Goal: Information Seeking & Learning: Find specific fact

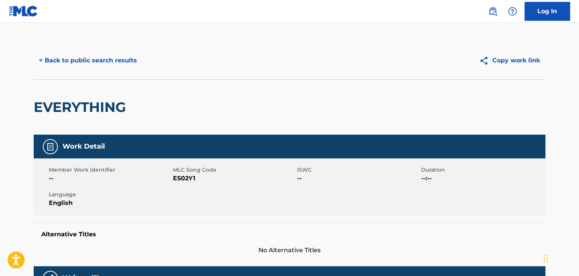
click at [109, 64] on button "< Back to public search results" at bounding box center [88, 60] width 109 height 19
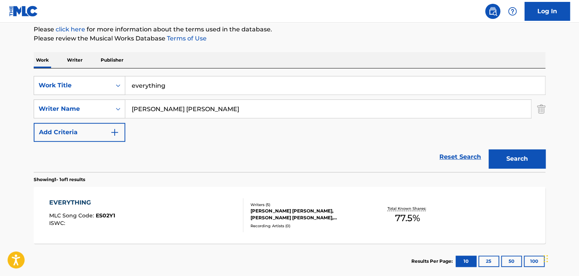
click at [215, 83] on input "everything" at bounding box center [334, 85] width 419 height 18
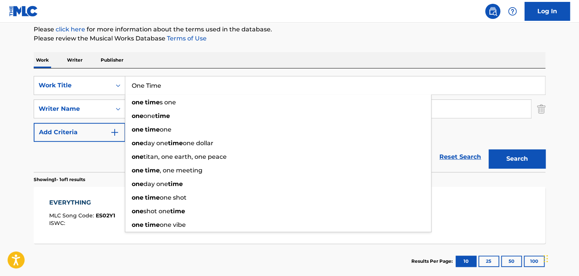
type input "One Time"
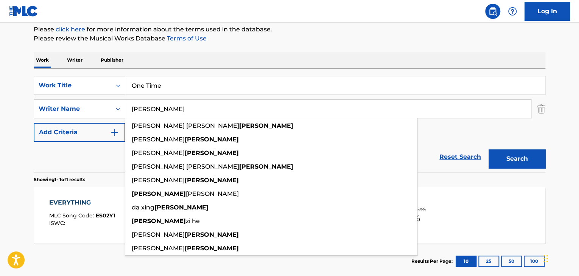
type input "[PERSON_NAME]"
click at [488, 149] on button "Search" at bounding box center [516, 158] width 57 height 19
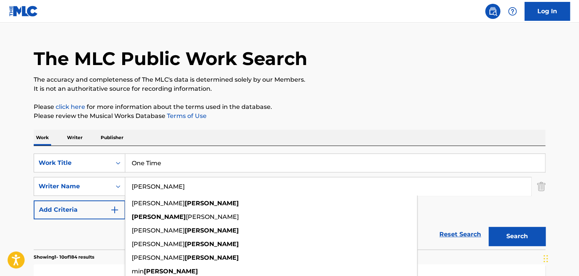
scroll to position [0, 0]
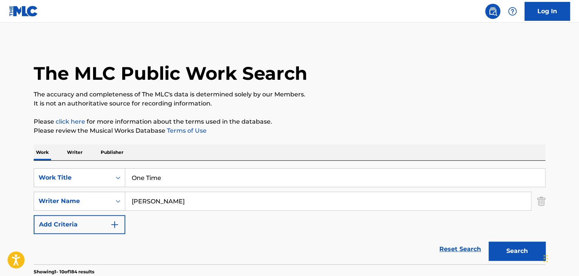
click at [166, 170] on input "One Time" at bounding box center [334, 178] width 419 height 18
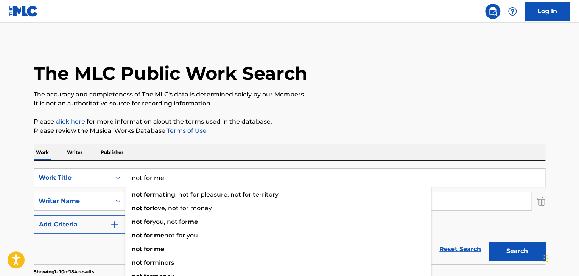
type input "not for me"
click at [488, 242] on button "Search" at bounding box center [516, 251] width 57 height 19
click at [475, 119] on p "Please click here for more information about the terms used in the database." at bounding box center [289, 121] width 511 height 9
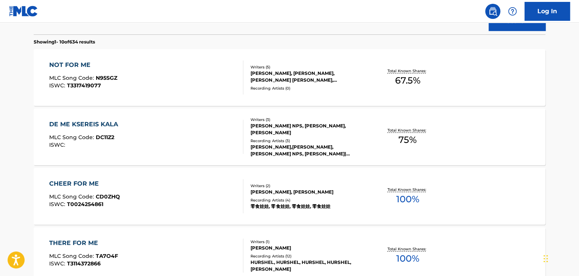
scroll to position [227, 0]
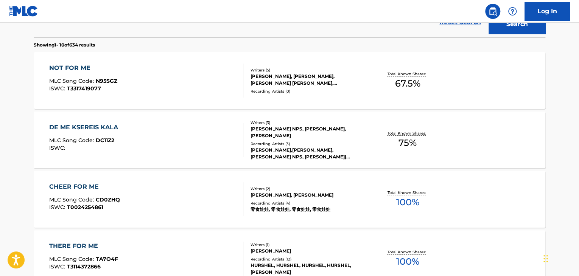
click at [61, 72] on div "NOT FOR ME" at bounding box center [83, 68] width 68 height 9
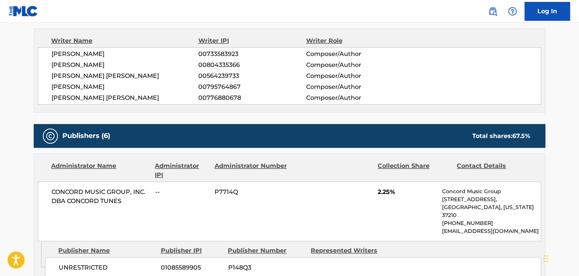
scroll to position [378, 0]
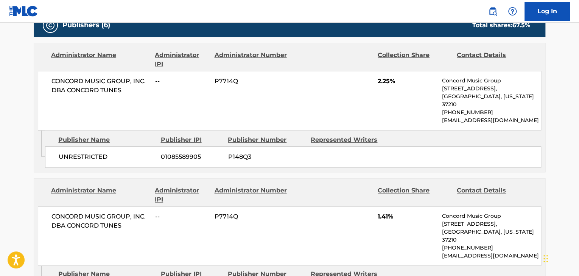
click at [99, 152] on span "UNRESTRICTED" at bounding box center [107, 156] width 96 height 9
copy div "UNRESTRICTED"
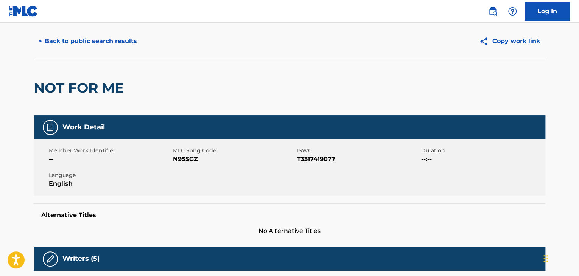
scroll to position [0, 0]
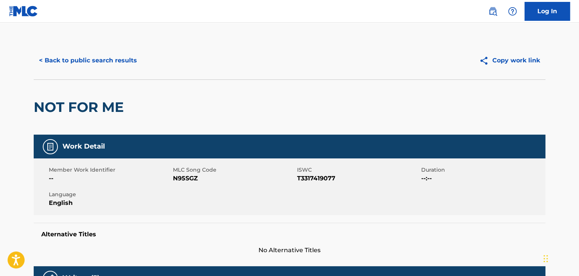
click at [194, 180] on span "N95SGZ" at bounding box center [234, 178] width 122 height 9
copy span "N95SGZ"
click at [123, 59] on button "< Back to public search results" at bounding box center [88, 60] width 109 height 19
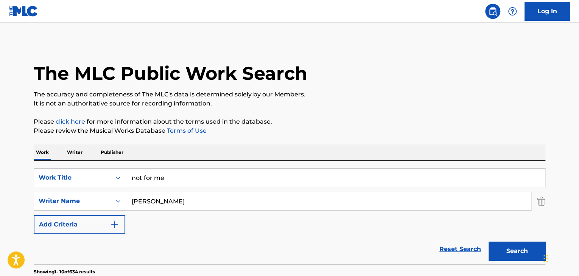
click at [189, 172] on input "not for me" at bounding box center [334, 178] width 419 height 18
paste input "One For Phif"
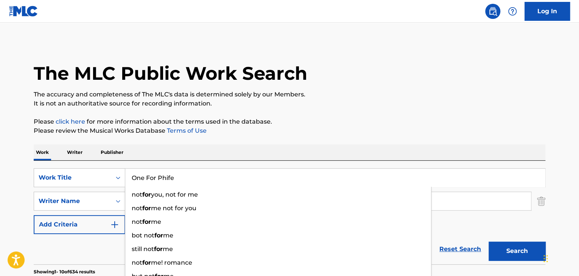
type input "One For Phife"
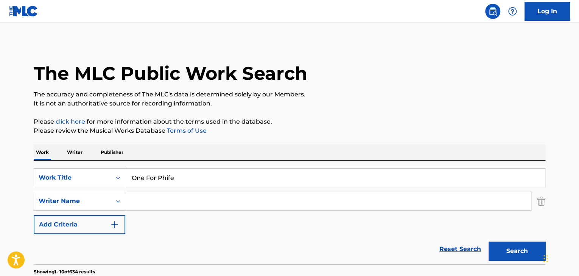
click at [488, 242] on button "Search" at bounding box center [516, 251] width 57 height 19
click at [174, 171] on input "One For Phife" at bounding box center [334, 178] width 419 height 18
paste input "[PERSON_NAME]"
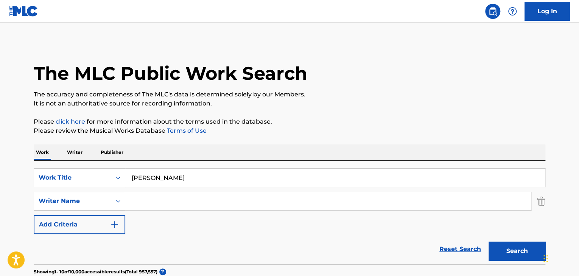
type input "[PERSON_NAME]"
click at [173, 200] on input "Search Form" at bounding box center [327, 201] width 405 height 18
click at [488, 242] on button "Search" at bounding box center [516, 251] width 57 height 19
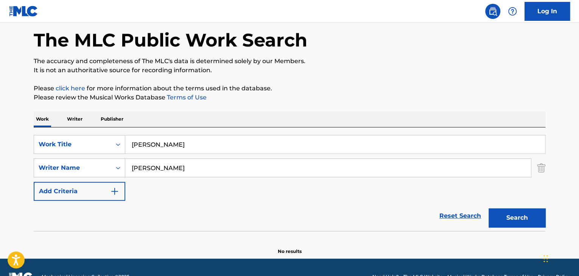
scroll to position [52, 0]
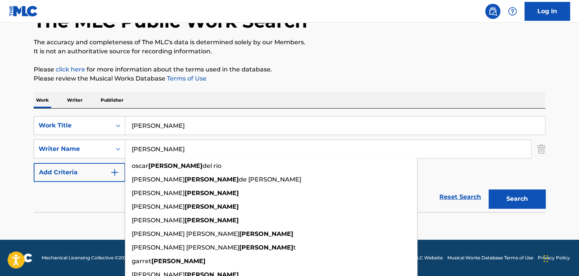
click at [204, 151] on input "[PERSON_NAME]" at bounding box center [327, 149] width 405 height 18
paste input "Catalán"
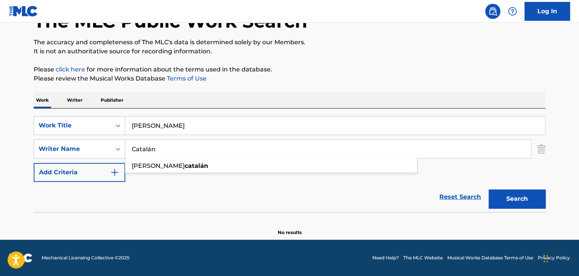
type input "Catalán"
click at [198, 128] on input "[PERSON_NAME]" at bounding box center [334, 126] width 419 height 18
paste input "Callaito"
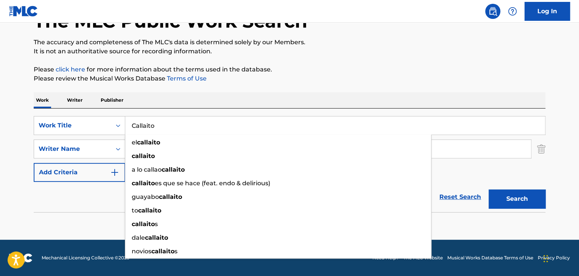
type input "Callaito"
click at [111, 199] on div "Reset Search Search" at bounding box center [289, 197] width 511 height 30
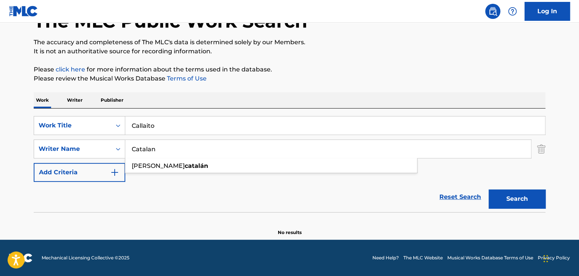
click at [148, 152] on input "Catalan" at bounding box center [327, 149] width 405 height 18
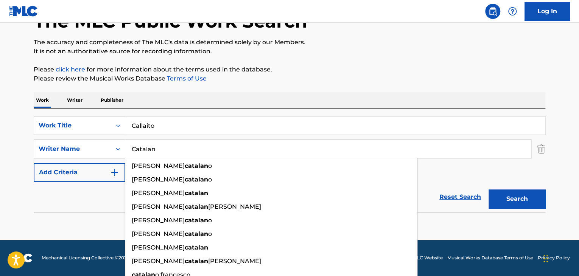
click at [518, 193] on button "Search" at bounding box center [516, 199] width 57 height 19
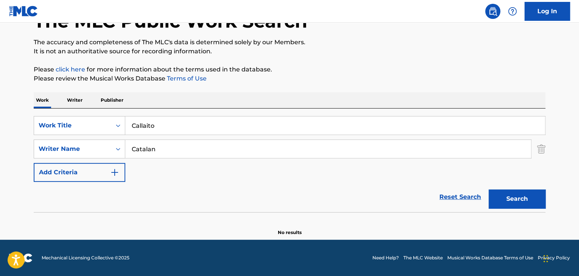
click at [216, 146] on input "Catalan" at bounding box center [327, 149] width 405 height 18
paste input "[PERSON_NAME]"
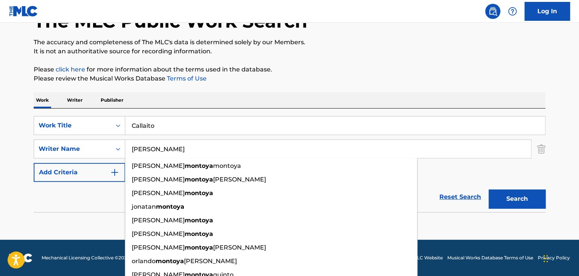
type input "[PERSON_NAME]"
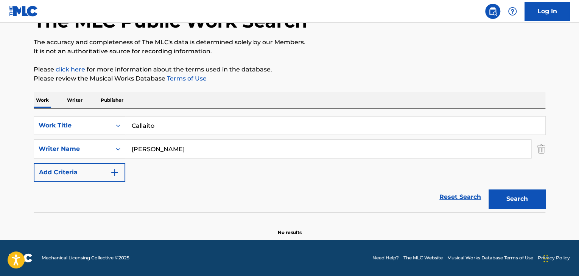
click at [272, 129] on input "Callaito" at bounding box center [334, 126] width 419 height 18
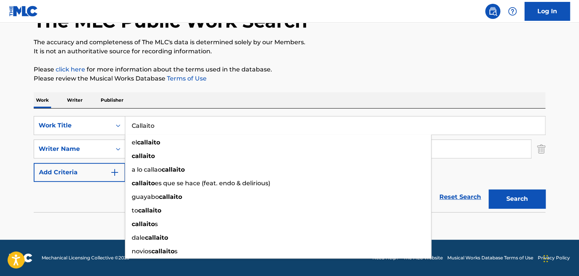
click at [273, 129] on input "Callaito" at bounding box center [334, 126] width 419 height 18
paste input "Butterflies"
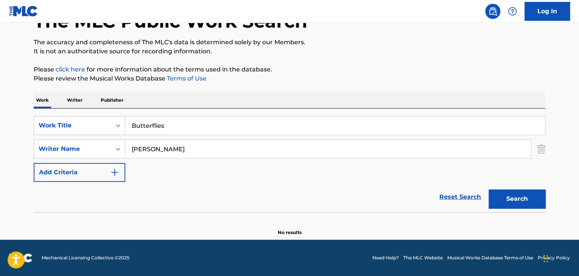
click at [533, 193] on button "Search" at bounding box center [516, 199] width 57 height 19
click at [323, 122] on input "Butterflies" at bounding box center [334, 126] width 419 height 18
paste input "Que Me Perdone La Vida"
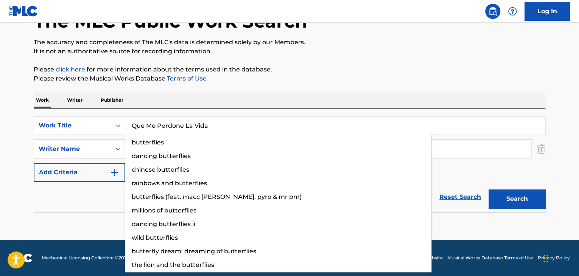
type input "Que Me Perdone La Vida"
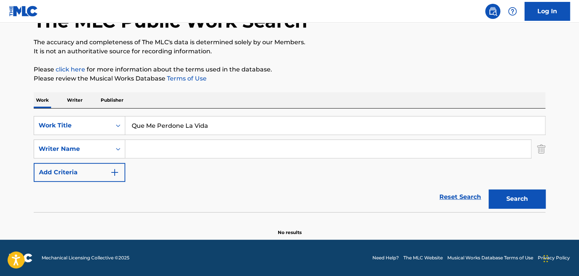
click at [488, 190] on button "Search" at bounding box center [516, 199] width 57 height 19
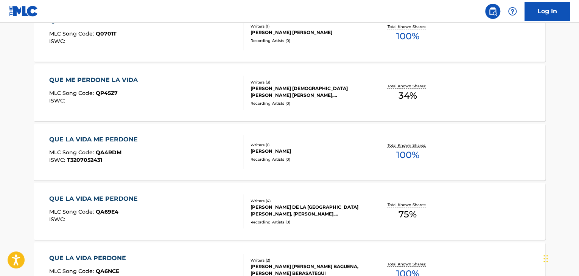
scroll to position [279, 0]
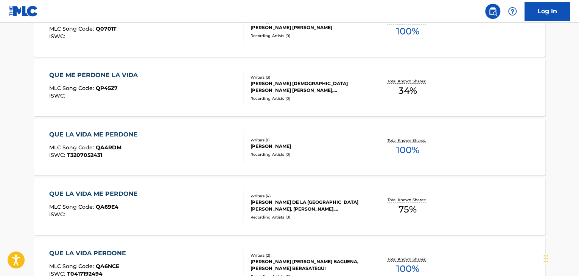
click at [110, 73] on div "QUE ME PERDONE LA VIDA" at bounding box center [95, 75] width 92 height 9
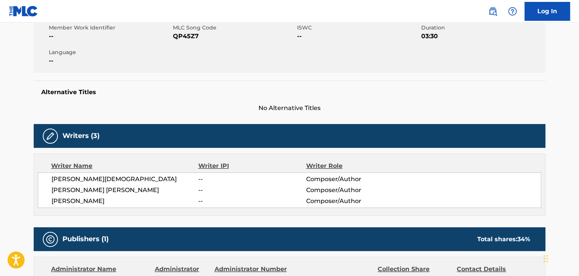
scroll to position [151, 0]
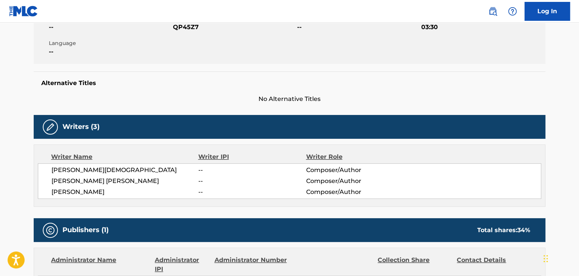
click at [117, 168] on span "[PERSON_NAME][DEMOGRAPHIC_DATA]" at bounding box center [124, 170] width 147 height 9
copy div "[PERSON_NAME][DEMOGRAPHIC_DATA]"
click at [100, 176] on div "[PERSON_NAME][DEMOGRAPHIC_DATA] -- Composer/Author [PERSON_NAME] [PERSON_NAME] …" at bounding box center [289, 181] width 503 height 36
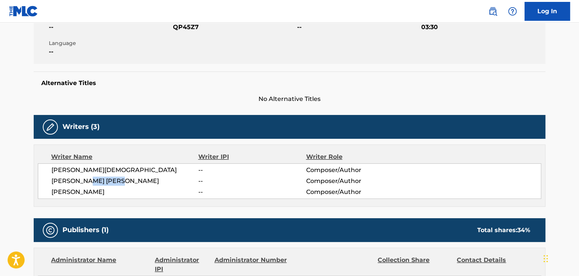
click at [100, 176] on div "[PERSON_NAME][DEMOGRAPHIC_DATA] -- Composer/Author [PERSON_NAME] [PERSON_NAME] …" at bounding box center [289, 181] width 503 height 36
copy div "[PERSON_NAME] [PERSON_NAME]"
click at [99, 191] on span "[PERSON_NAME]" at bounding box center [124, 192] width 147 height 9
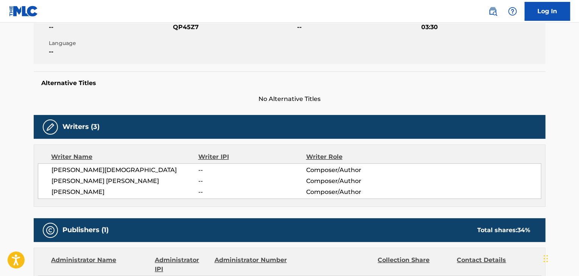
click at [99, 191] on span "[PERSON_NAME]" at bounding box center [124, 192] width 147 height 9
copy div "[PERSON_NAME]"
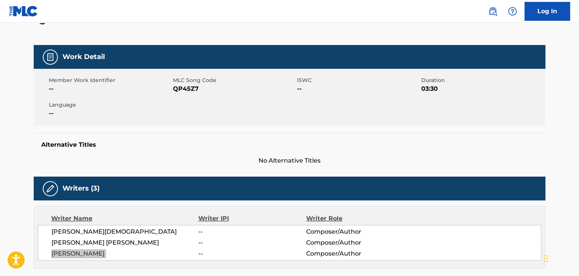
scroll to position [0, 0]
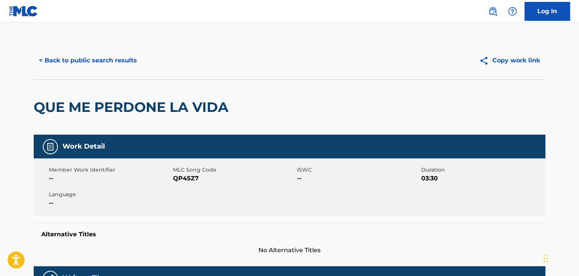
click at [188, 177] on span "QP45Z7" at bounding box center [234, 178] width 122 height 9
copy span "QP45Z7"
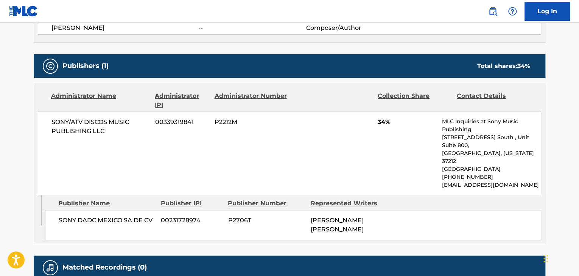
scroll to position [328, 0]
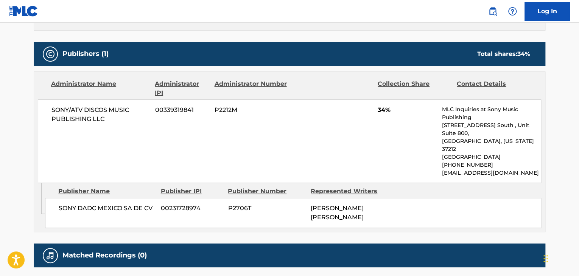
click at [124, 204] on span "SONY DADC MEXICO SA DE CV" at bounding box center [107, 208] width 96 height 9
copy div "SONY DADC MEXICO SA DE CV"
drag, startPoint x: 384, startPoint y: 108, endPoint x: 376, endPoint y: 112, distance: 9.5
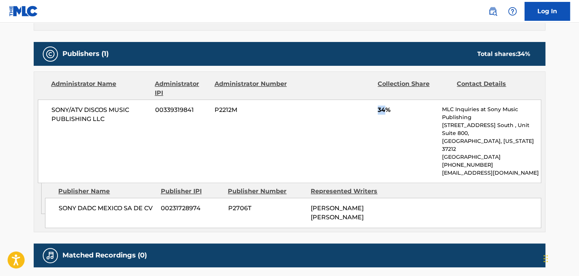
click at [376, 112] on div "SONY/ATV DISCOS MUSIC PUBLISHING LLC 00339319841 P2212M 34% MLC Inquiries at So…" at bounding box center [289, 141] width 503 height 84
copy span "34"
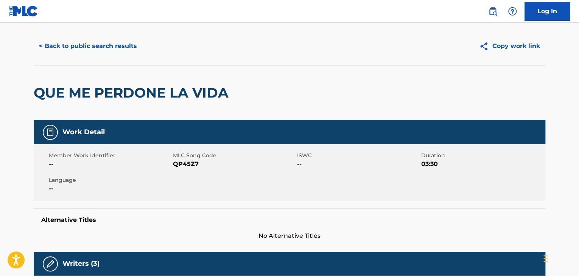
scroll to position [0, 0]
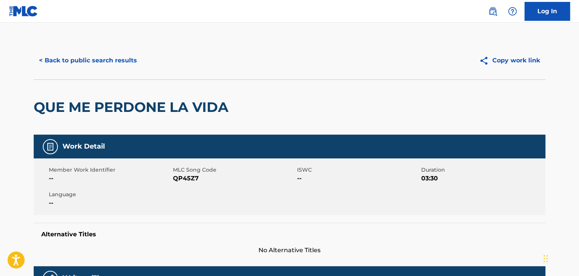
click at [126, 57] on button "< Back to public search results" at bounding box center [88, 60] width 109 height 19
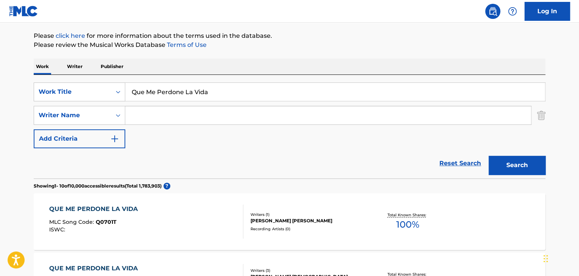
scroll to position [45, 0]
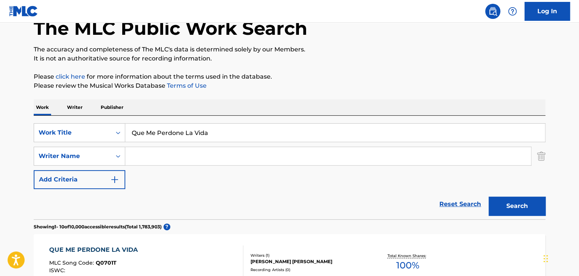
click at [208, 140] on input "Que Me Perdone La Vida" at bounding box center [334, 133] width 419 height 18
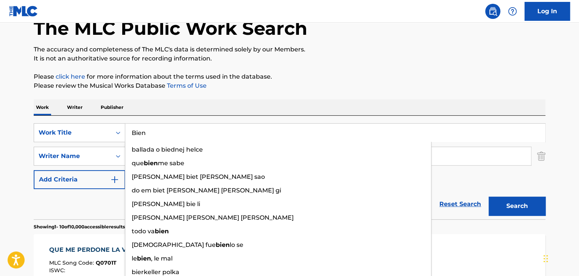
type input "Bien"
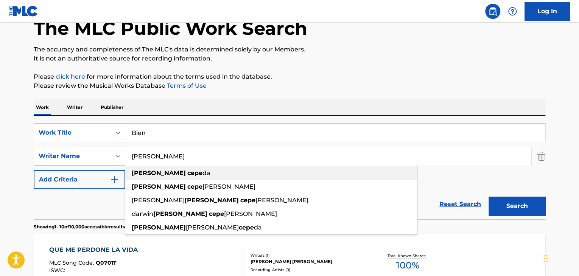
click at [202, 172] on span "da" at bounding box center [206, 172] width 8 height 7
type input "[PERSON_NAME]"
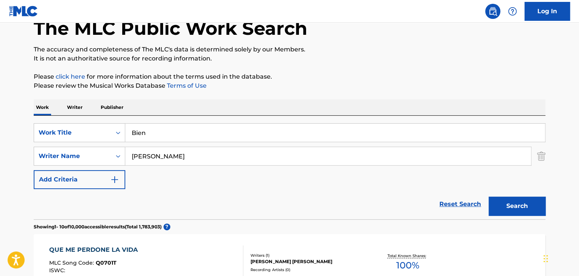
click at [516, 212] on button "Search" at bounding box center [516, 206] width 57 height 19
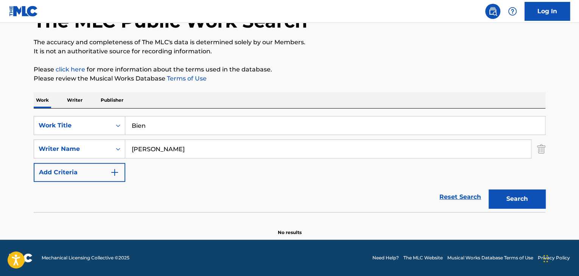
scroll to position [52, 0]
click at [262, 126] on input "Bien" at bounding box center [334, 126] width 419 height 18
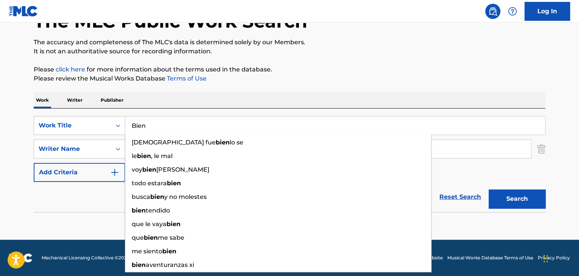
click at [262, 126] on input "Bien" at bounding box center [334, 126] width 419 height 18
paste input "Lo Q Yo Por Ti"
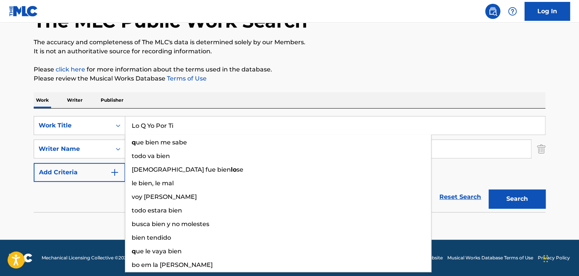
type input "Lo Q Yo Por Ti"
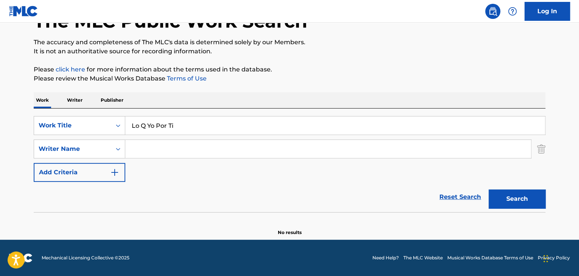
click at [488, 190] on button "Search" at bounding box center [516, 199] width 57 height 19
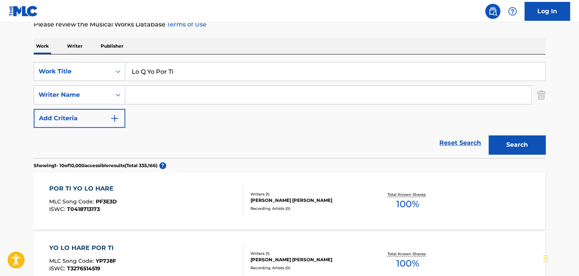
scroll to position [27, 0]
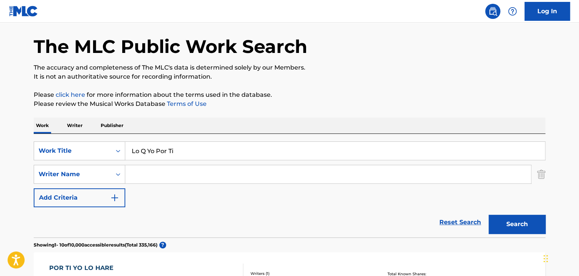
click at [179, 153] on input "Lo Q Yo Por Ti" at bounding box center [334, 151] width 419 height 18
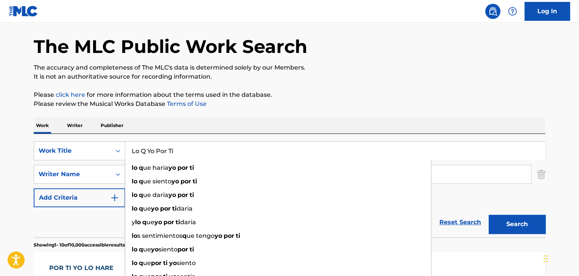
click at [179, 153] on input "Lo Q Yo Por Ti" at bounding box center [334, 151] width 419 height 18
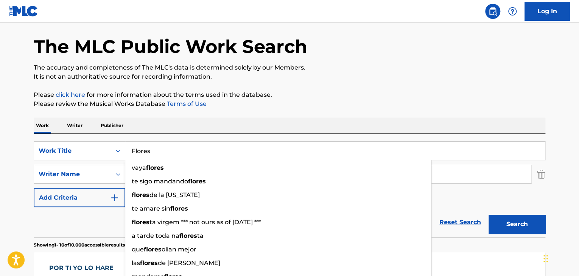
type input "Flores"
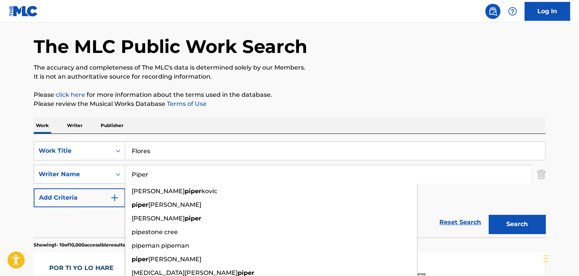
click at [488, 215] on button "Search" at bounding box center [516, 224] width 57 height 19
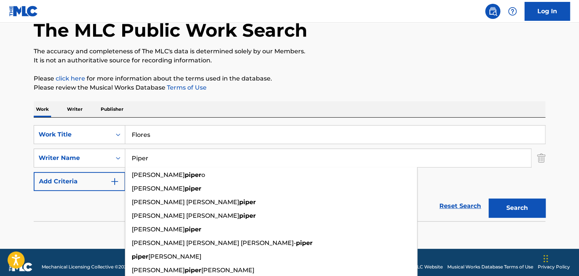
scroll to position [52, 0]
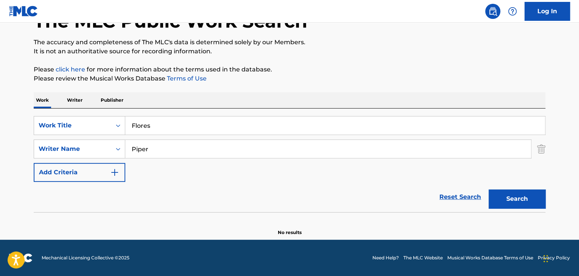
click at [576, 153] on main "The MLC Public Work Search The accuracy and completeness of The MLC's data is d…" at bounding box center [289, 104] width 579 height 269
click at [227, 150] on input "Piper" at bounding box center [327, 149] width 405 height 18
paste input "Barriuso"
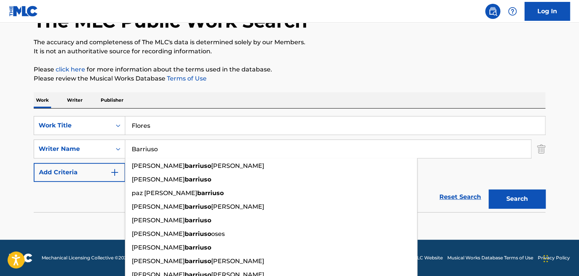
type input "Barriuso"
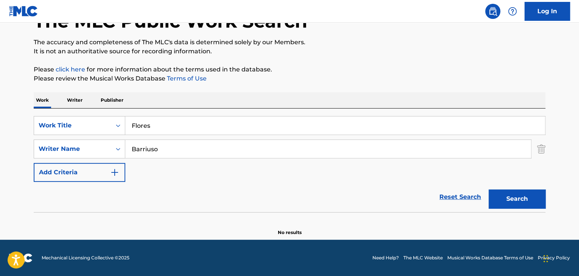
click at [263, 130] on input "Flores" at bounding box center [334, 126] width 419 height 18
click at [262, 130] on input "Flores" at bounding box center [334, 126] width 419 height 18
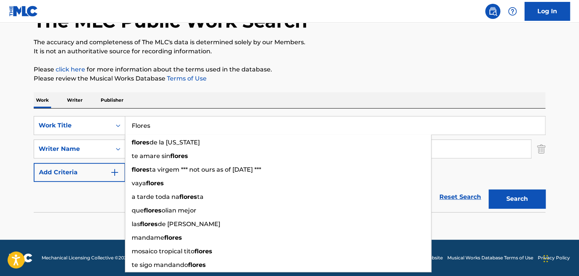
paste input "Monster Truck"
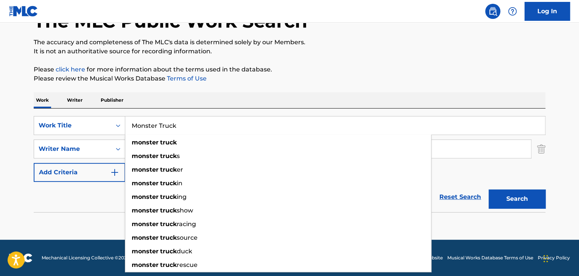
type input "Monster Truck"
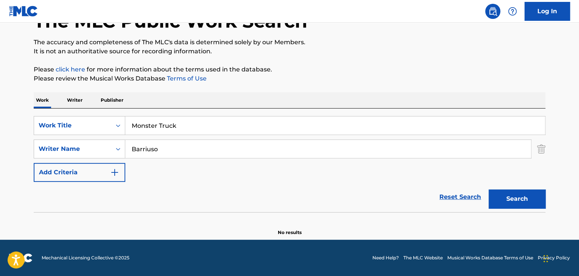
click at [500, 203] on button "Search" at bounding box center [516, 199] width 57 height 19
